Goal: Information Seeking & Learning: Learn about a topic

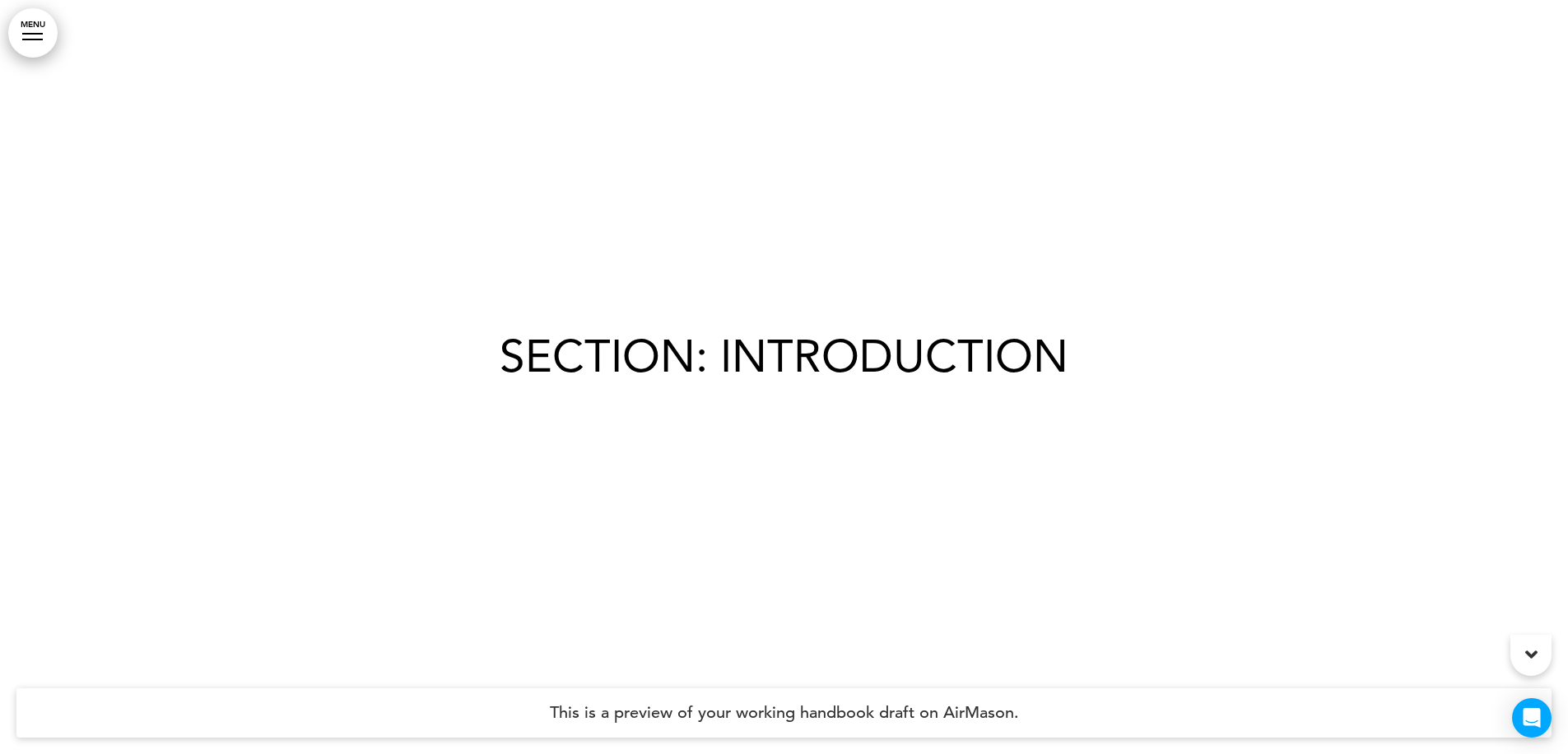
click at [47, 36] on link "MENU" at bounding box center [33, 33] width 50 height 50
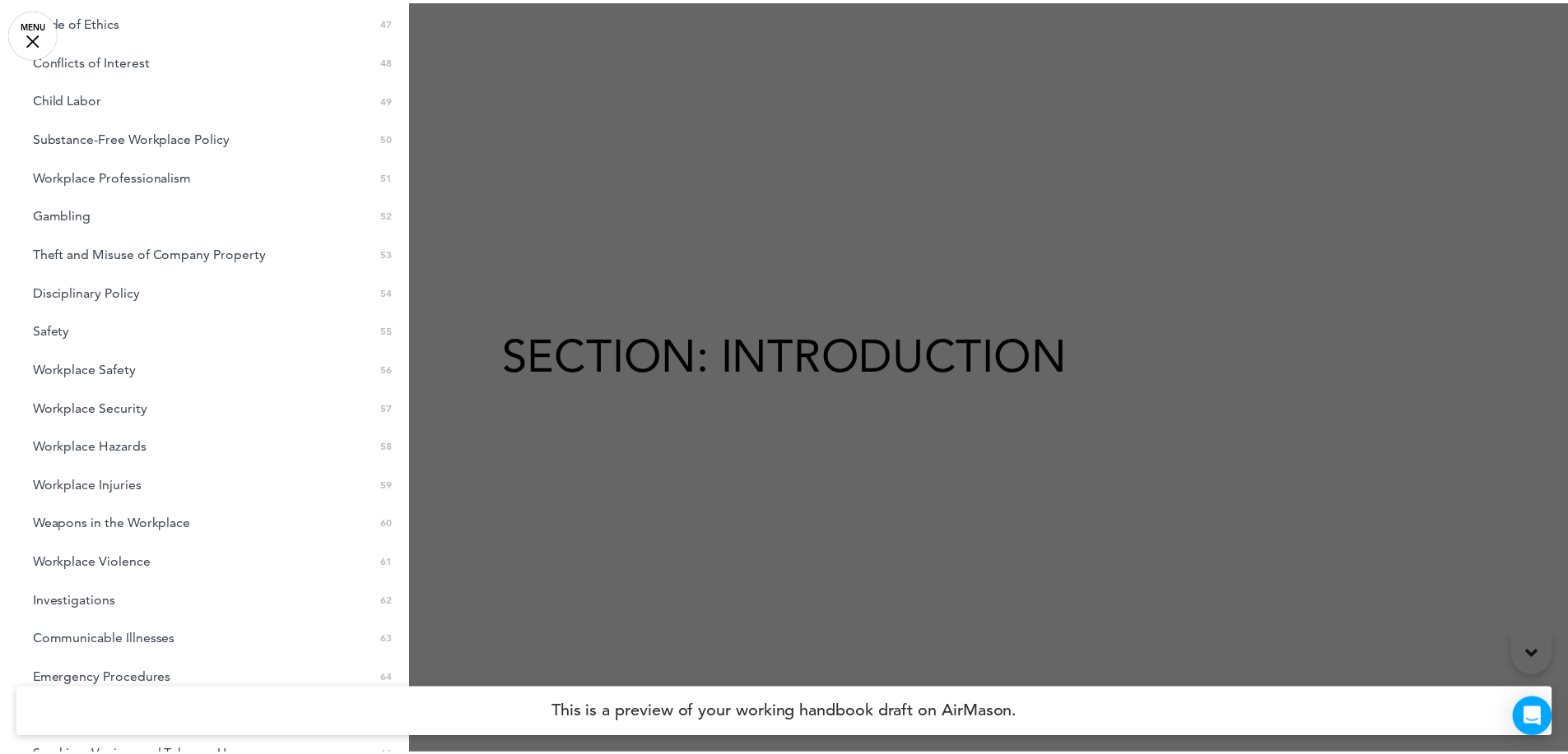
scroll to position [2468, 0]
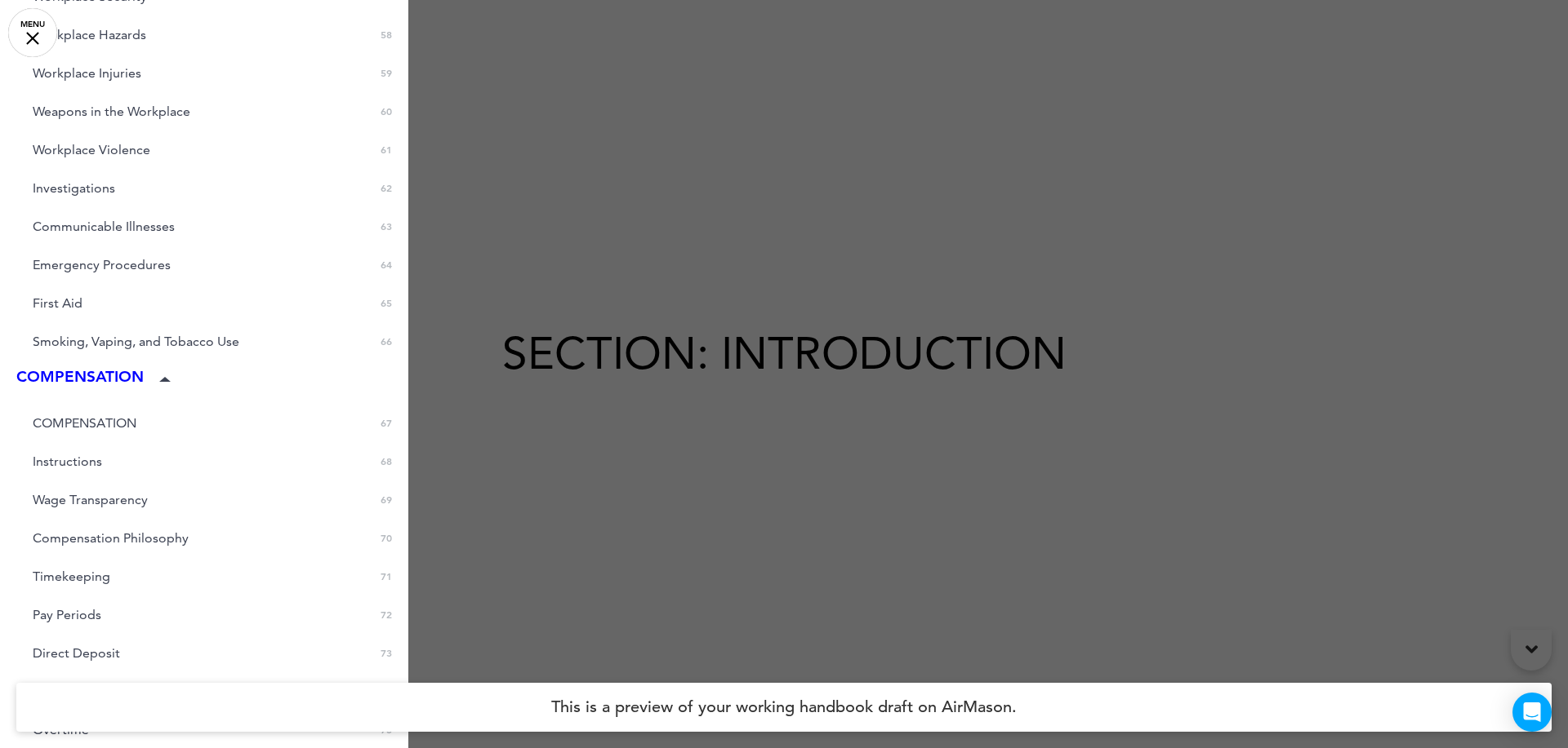
click at [866, 214] on div at bounding box center [784, 374] width 1568 height 748
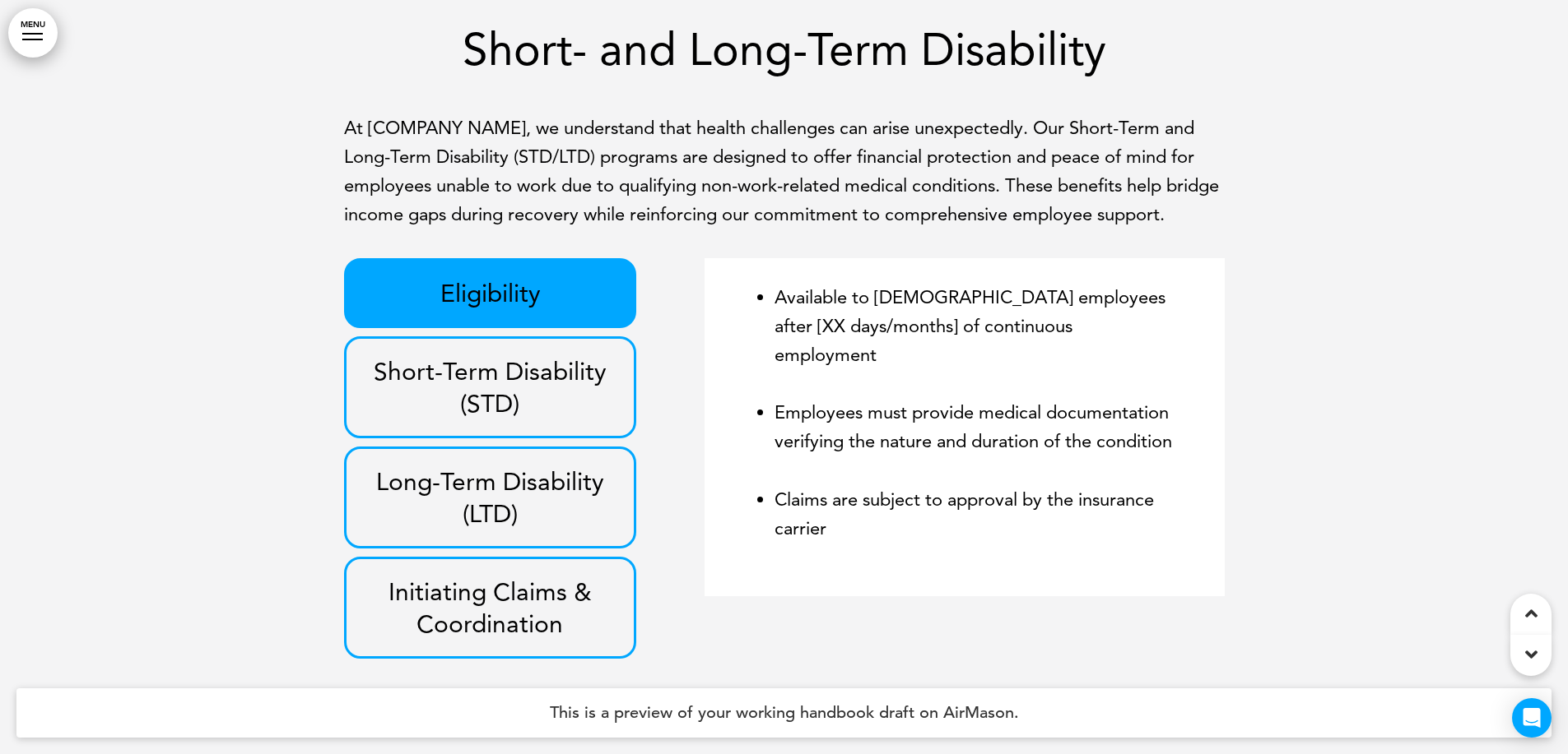
scroll to position [68371, 0]
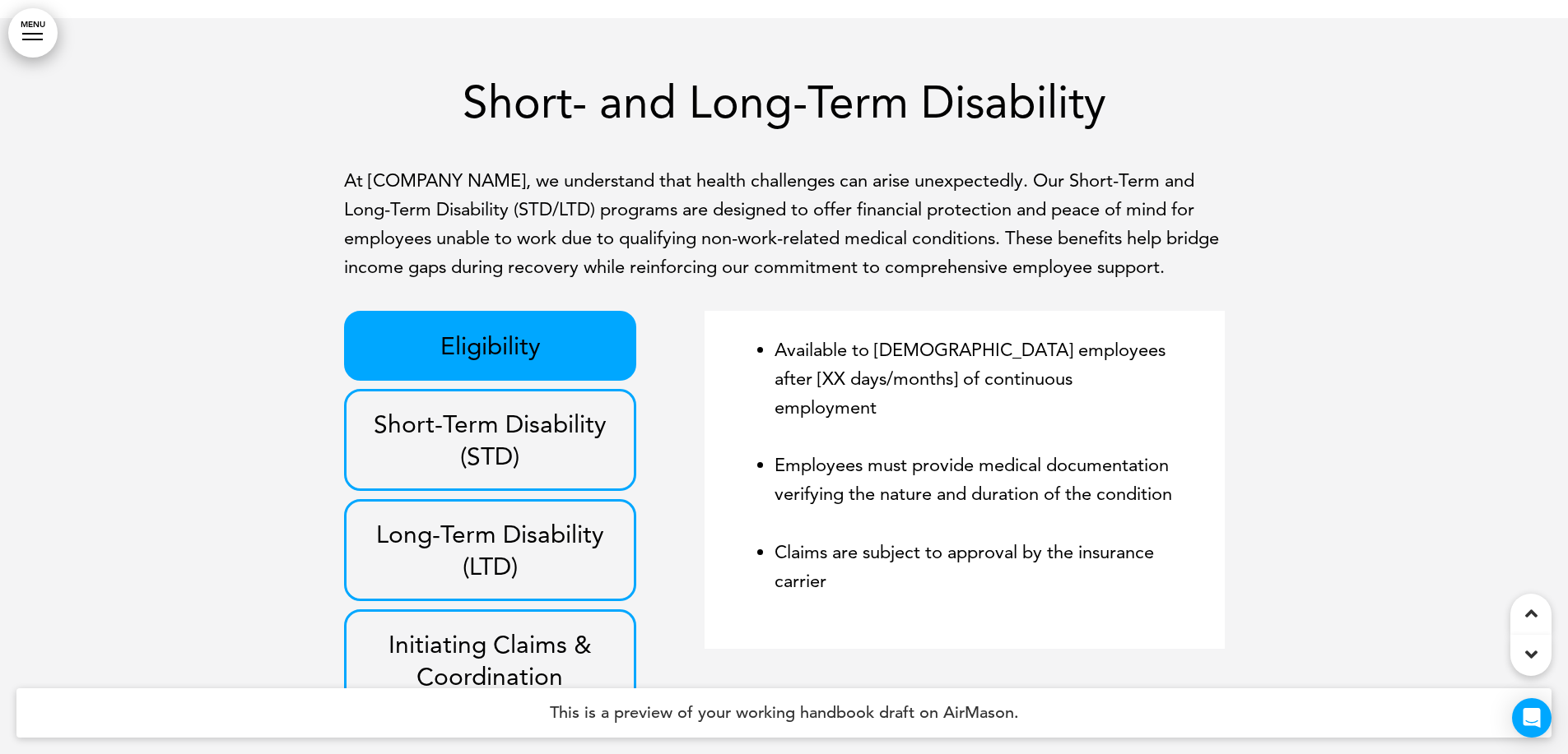
click at [521, 408] on p "Short-Term Disability (STD)" at bounding box center [490, 440] width 255 height 64
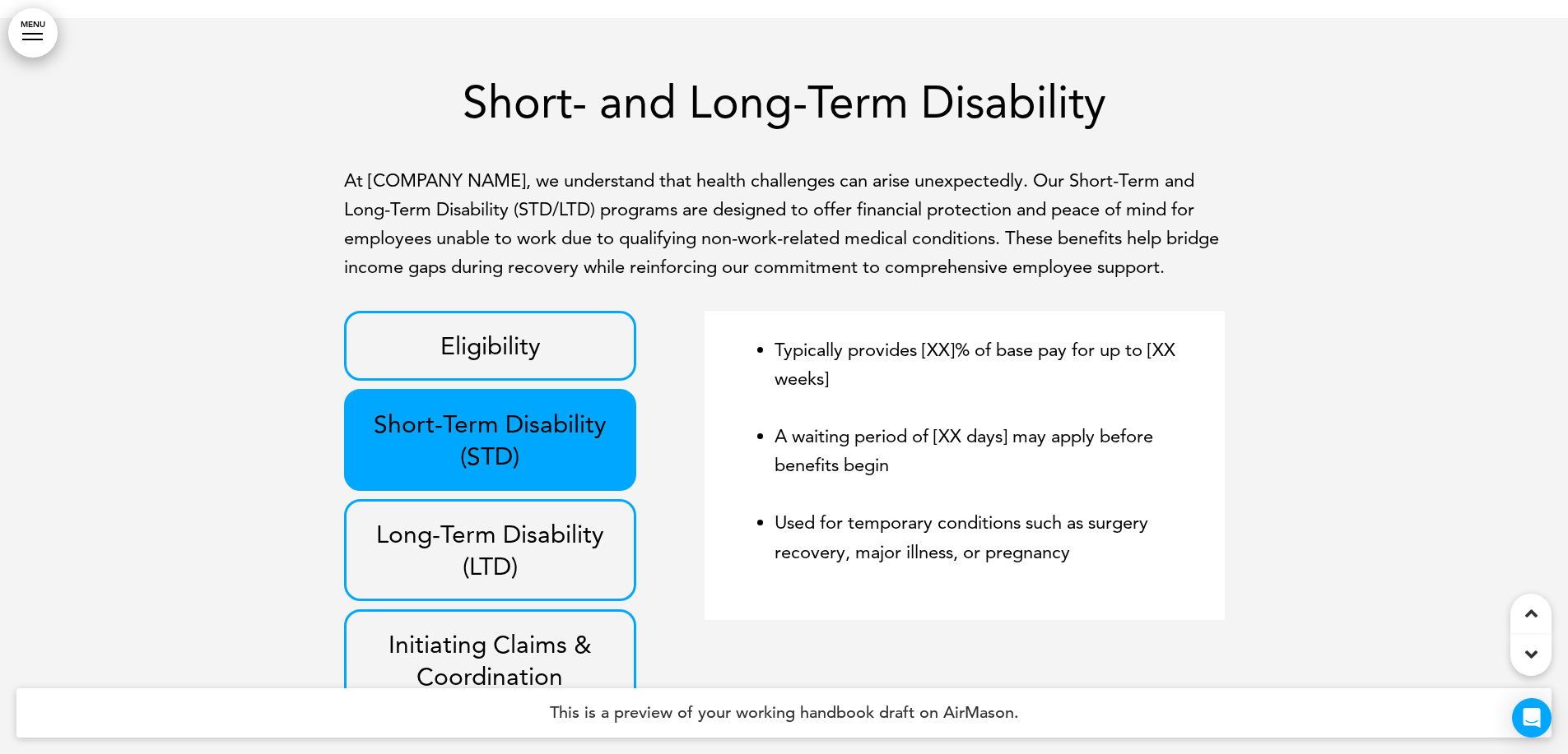
click at [537, 518] on p "Long-Term Disability (LTD)" at bounding box center [490, 550] width 255 height 64
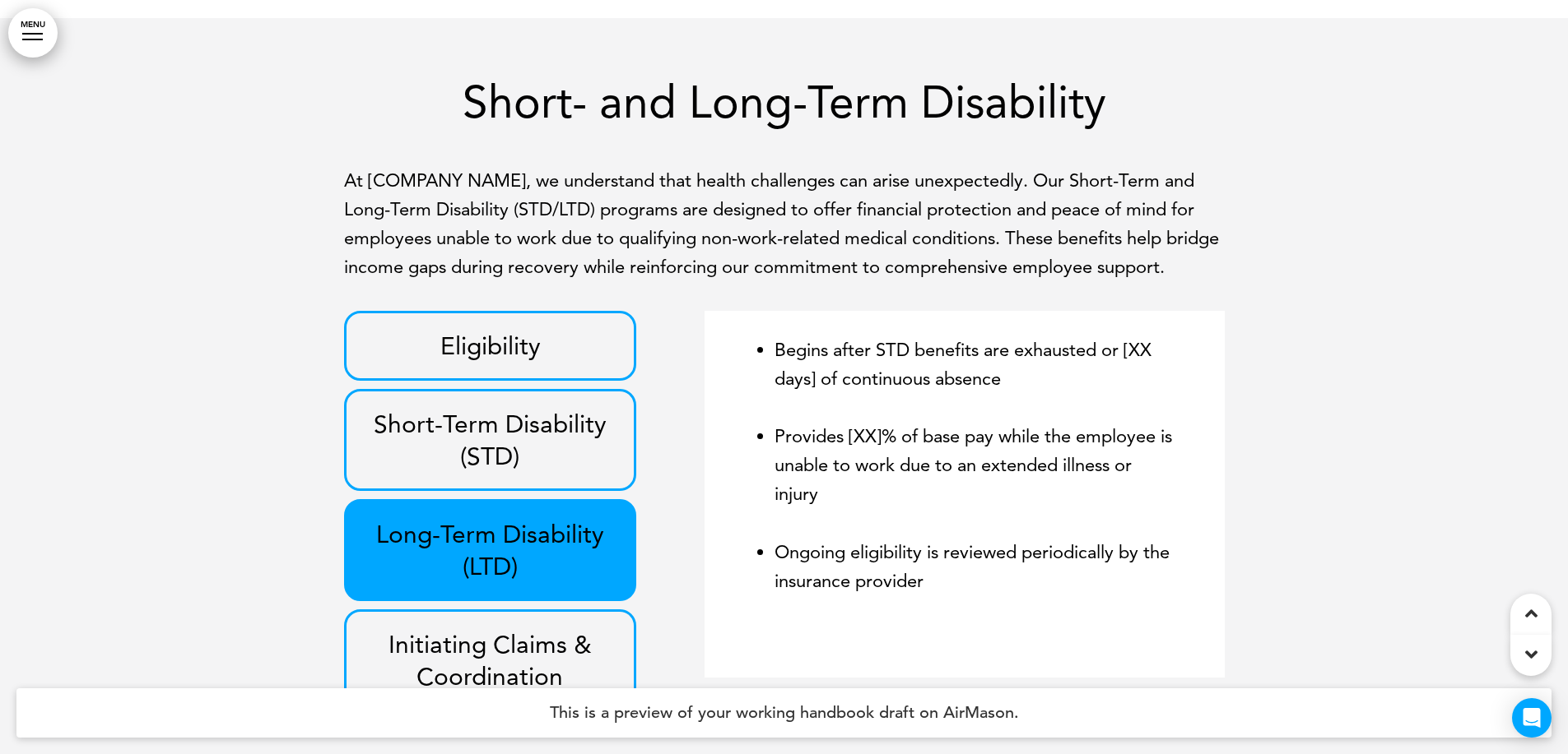
click at [527, 629] on p "Initiating Claims & Coordination" at bounding box center [490, 660] width 255 height 64
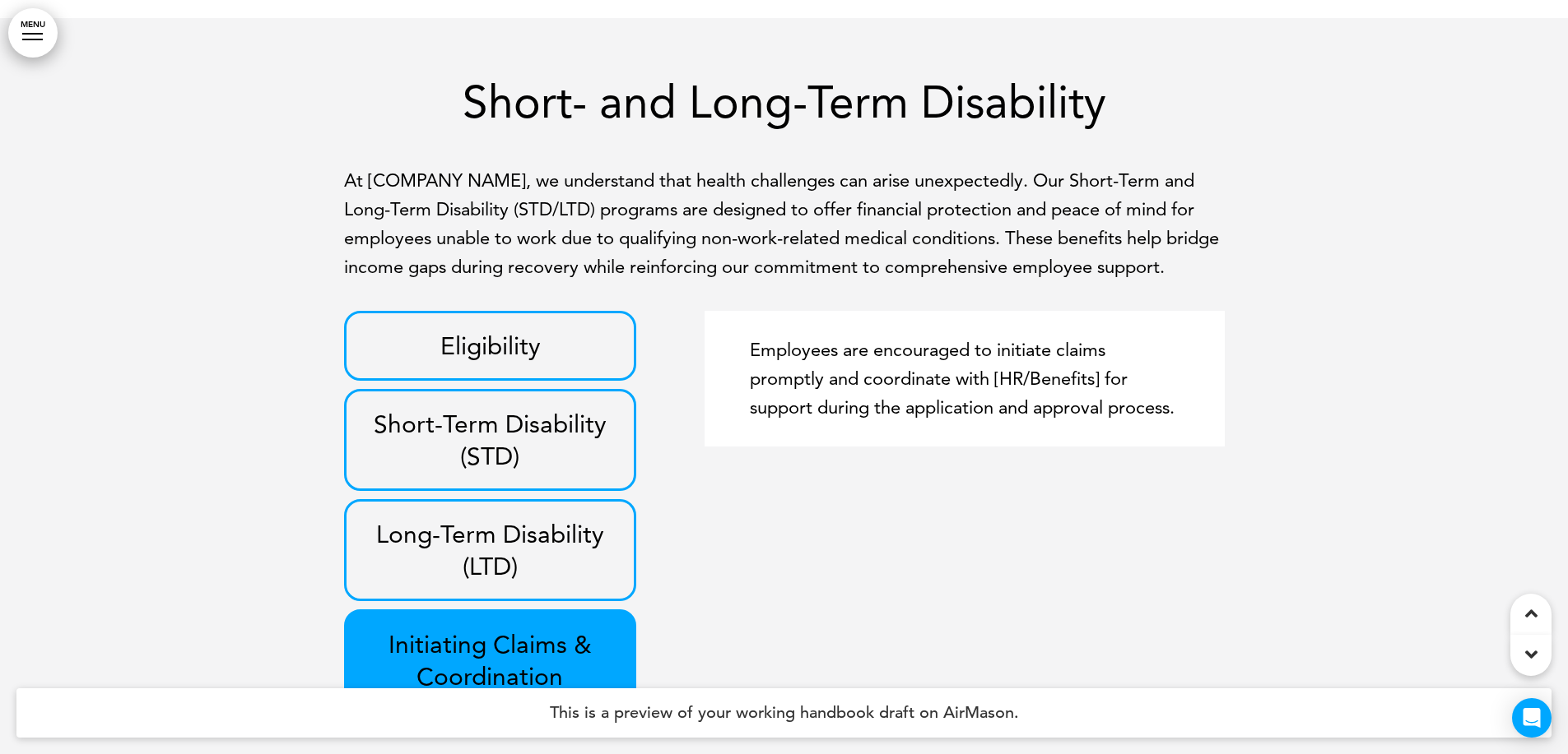
click at [568, 330] on p "Eligibility" at bounding box center [490, 346] width 255 height 32
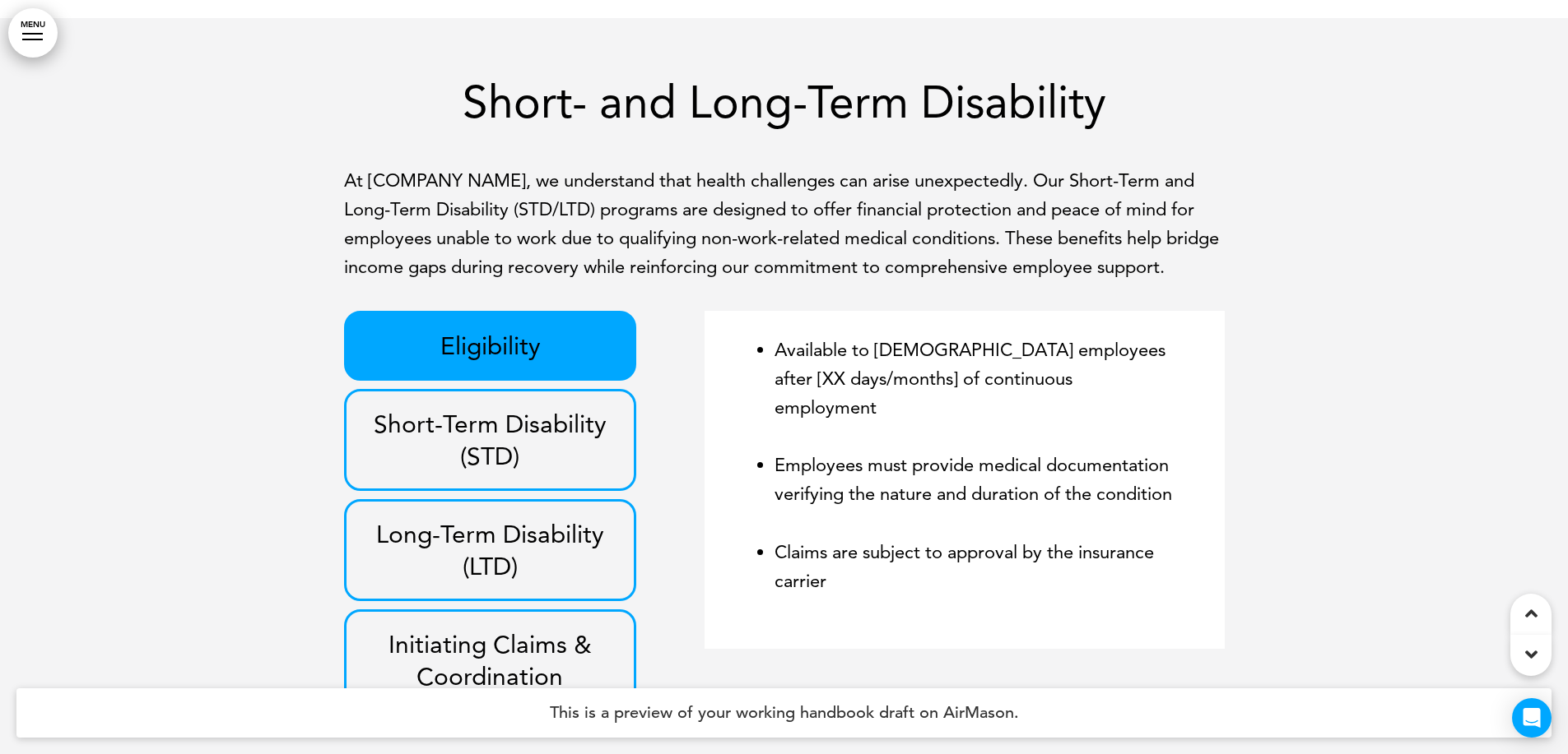
click at [1254, 146] on div at bounding box center [784, 406] width 1568 height 776
click at [536, 408] on p "Short-Term Disability (STD)" at bounding box center [490, 440] width 255 height 64
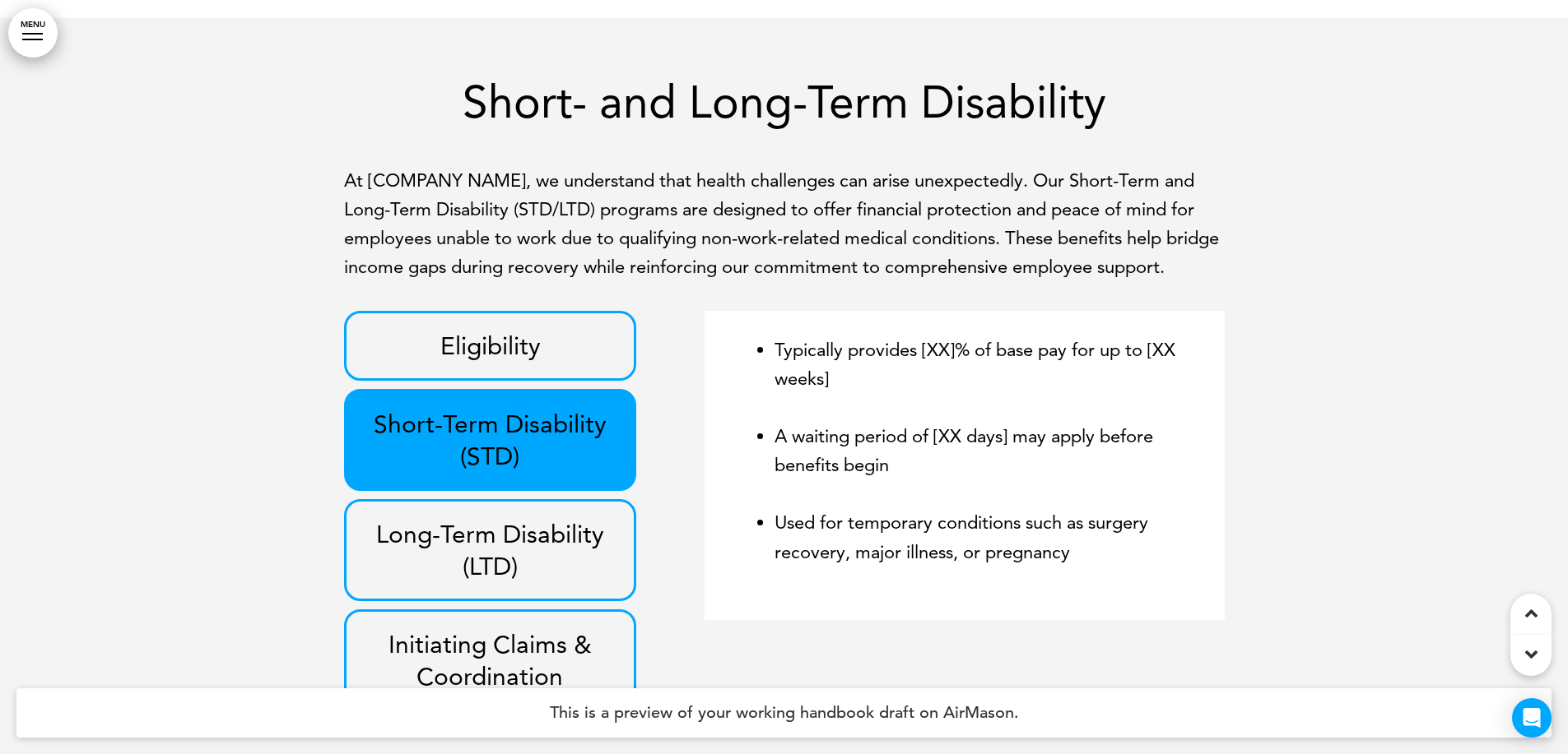
click at [509, 518] on p "Long-Term Disability (LTD)" at bounding box center [490, 550] width 255 height 64
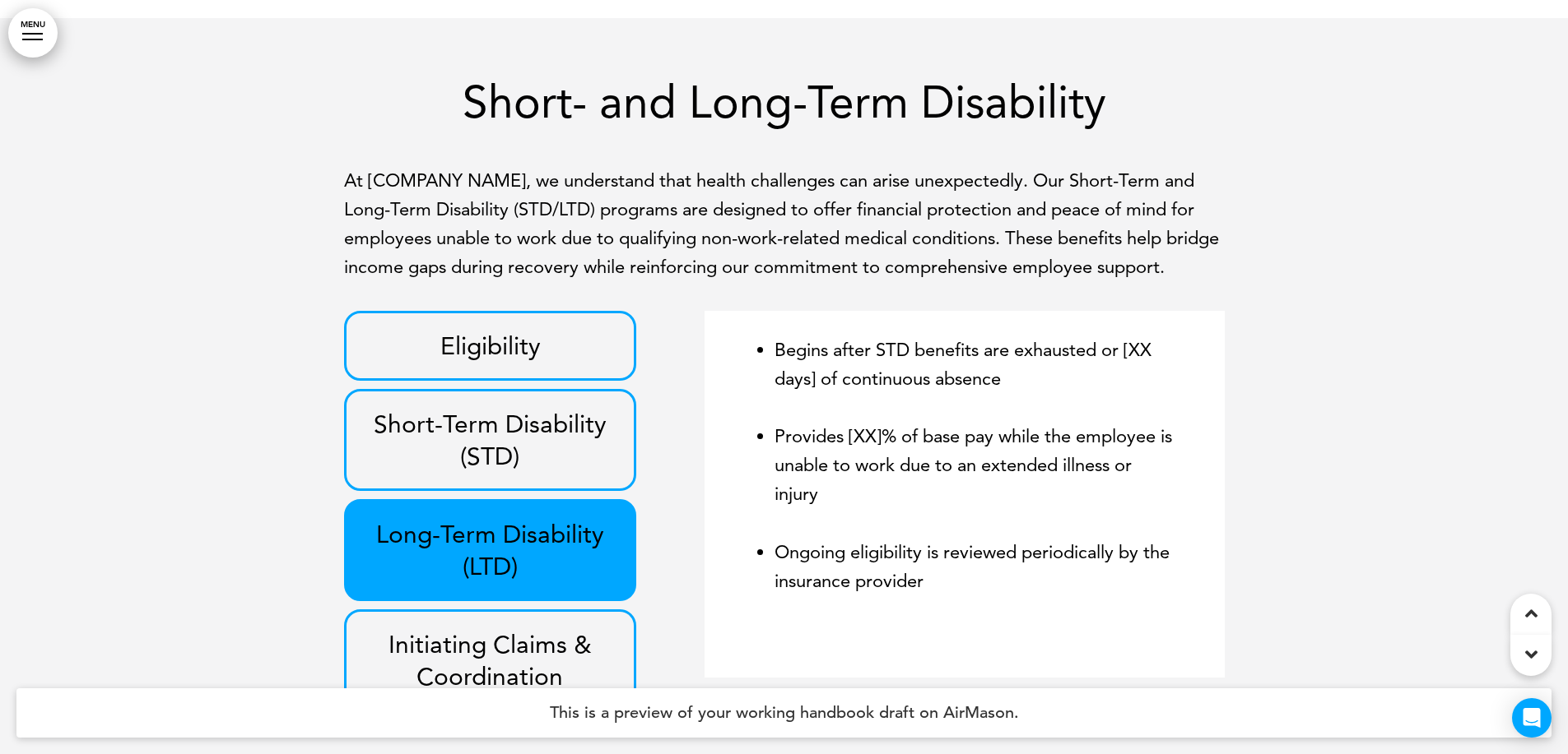
click at [495, 629] on p "Initiating Claims & Coordination" at bounding box center [490, 660] width 255 height 64
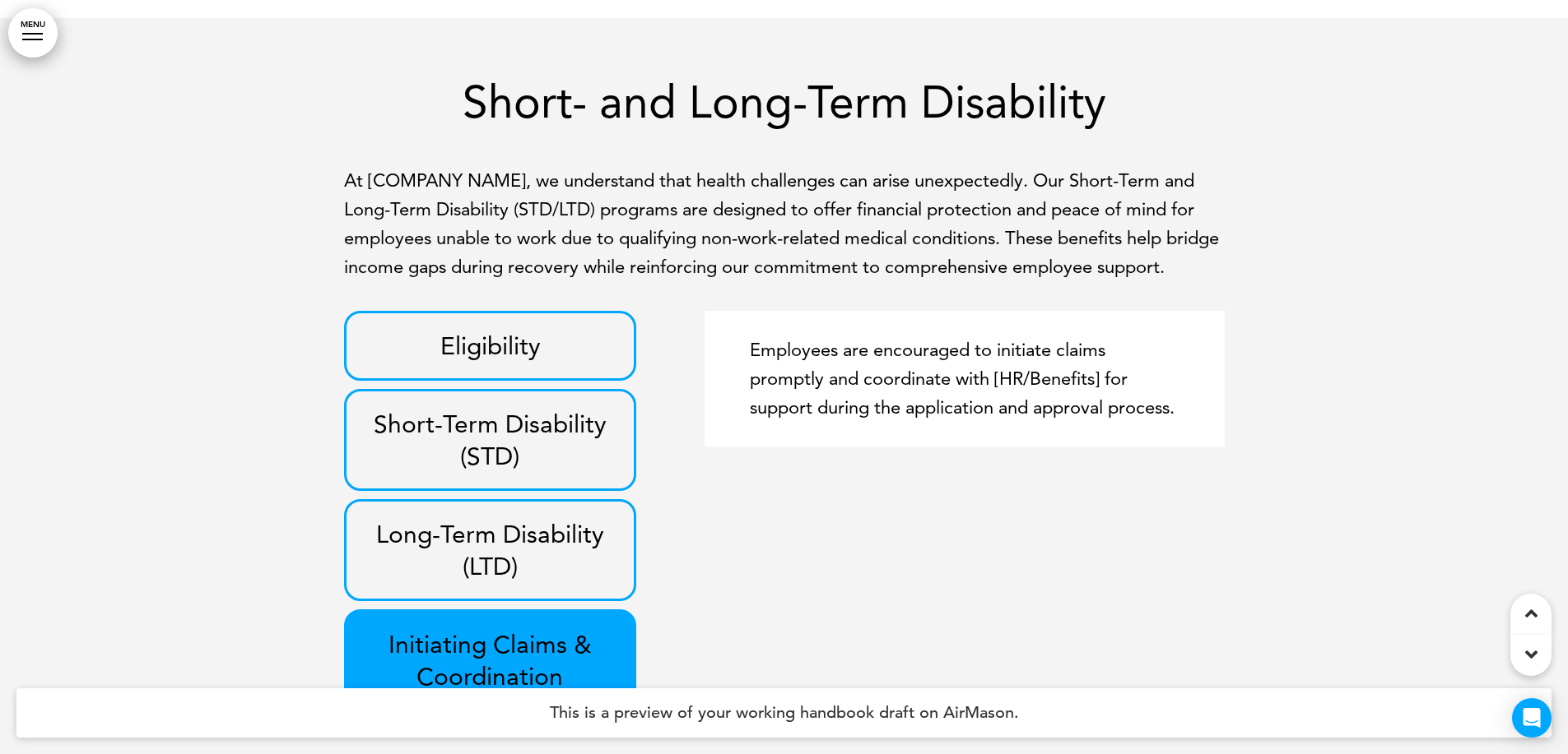
click at [32, 37] on link "MENU" at bounding box center [33, 33] width 50 height 50
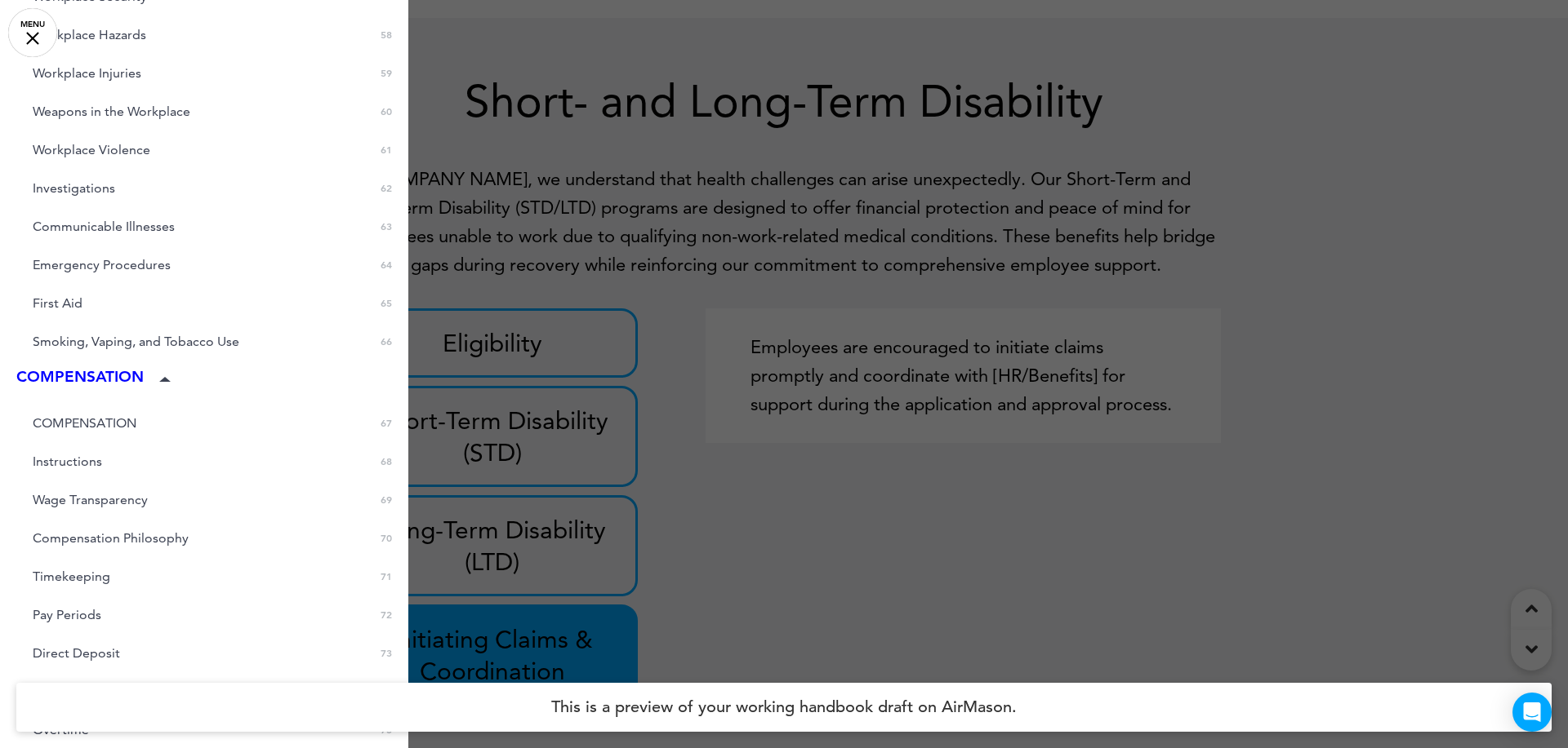
click at [745, 289] on div at bounding box center [784, 374] width 1568 height 748
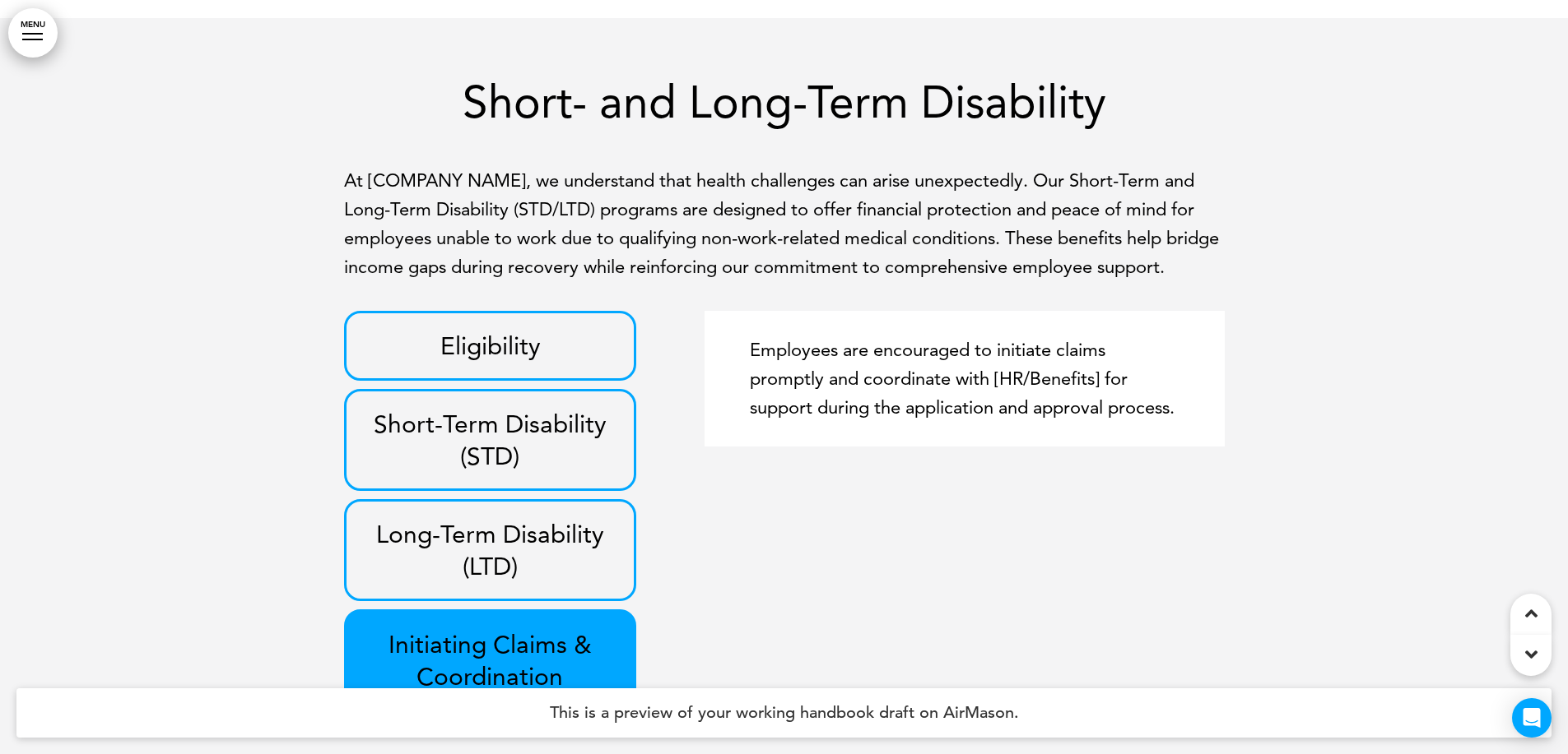
click at [503, 330] on p "Eligibility" at bounding box center [490, 346] width 255 height 32
